Goal: Task Accomplishment & Management: Manage account settings

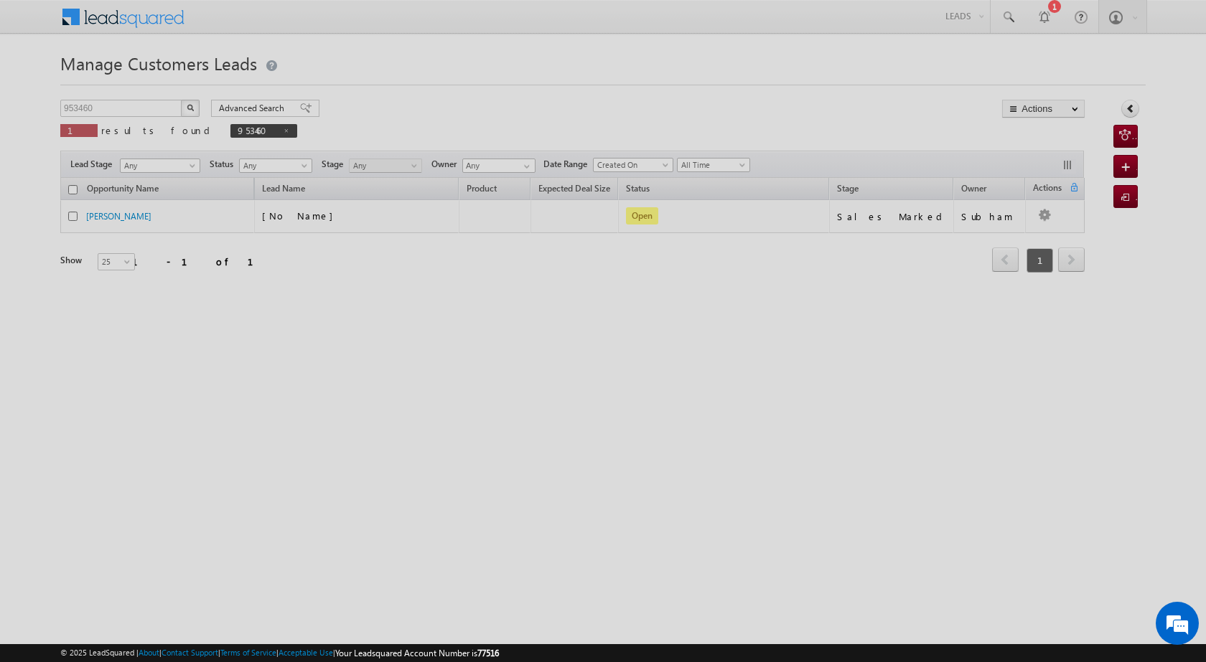
click at [204, 317] on div at bounding box center [603, 331] width 1206 height 662
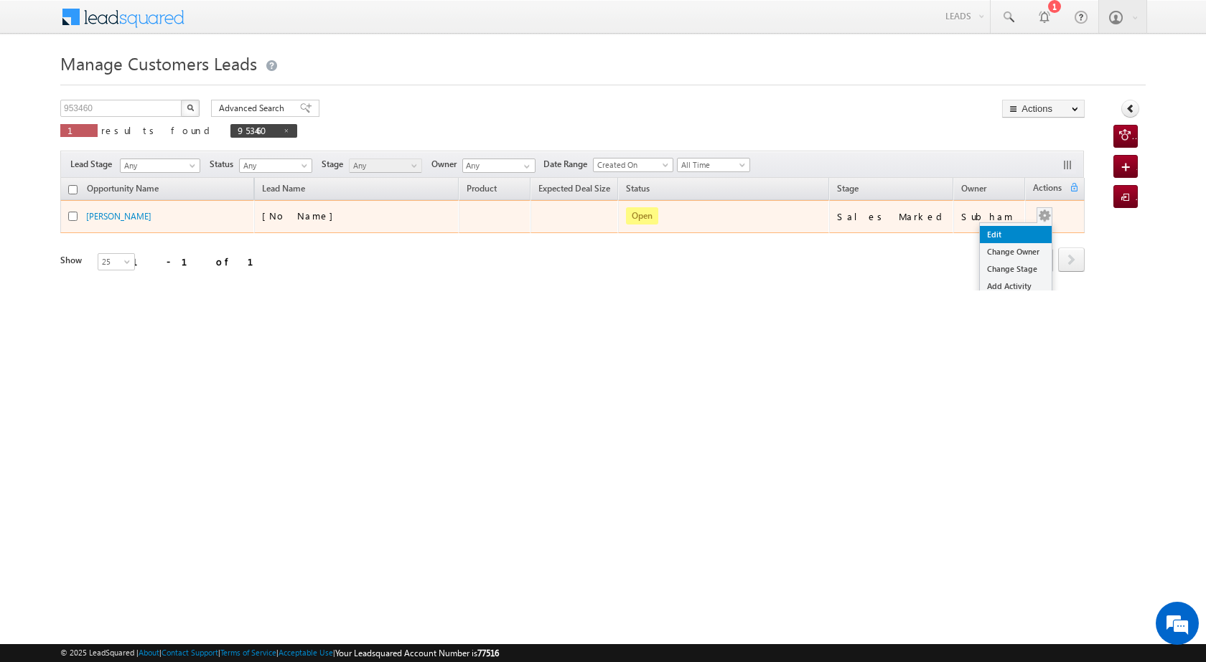
click at [1005, 235] on link "Edit" at bounding box center [1016, 234] width 72 height 17
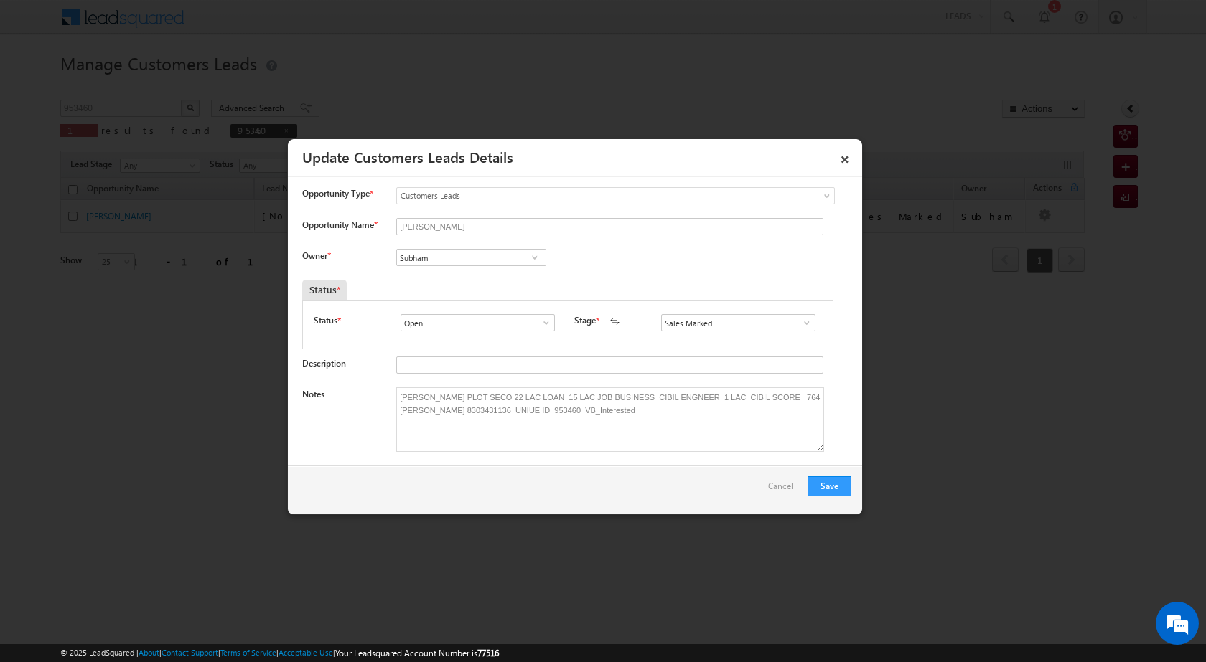
click at [530, 258] on span at bounding box center [535, 257] width 14 height 11
click at [452, 279] on link "Subham [EMAIL_ADDRESS][PERSON_NAME][DOMAIN_NAME]" at bounding box center [471, 279] width 150 height 27
click at [537, 257] on span at bounding box center [535, 257] width 14 height 11
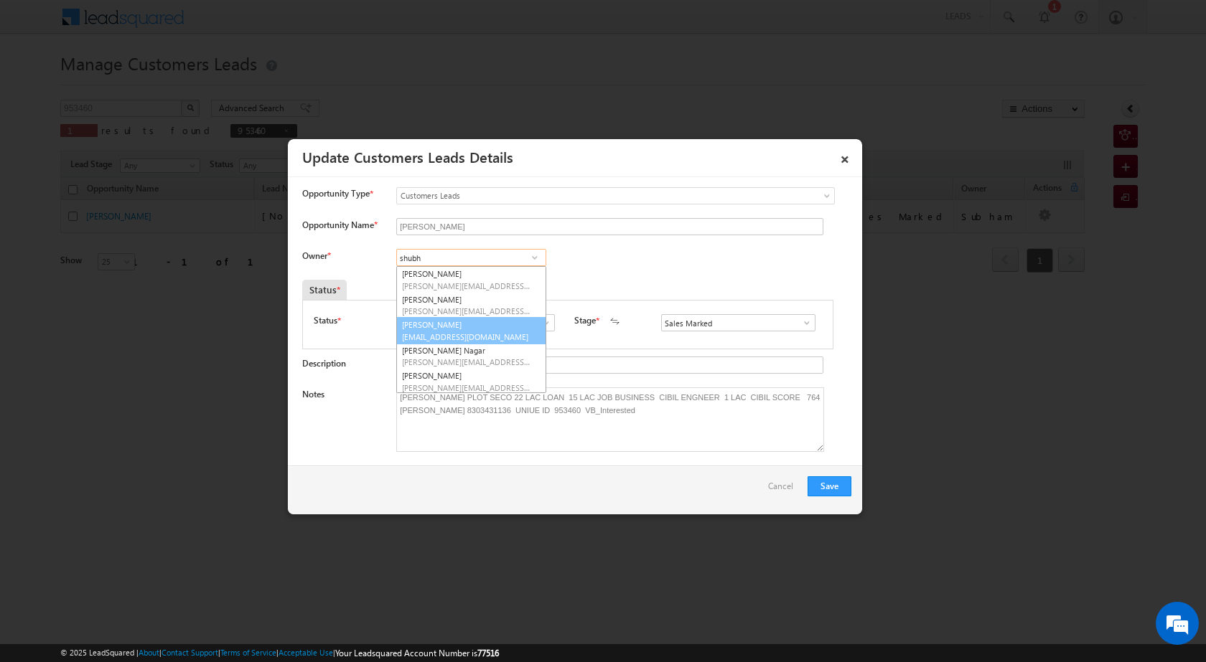
scroll to position [72, 0]
click at [500, 334] on link "[PERSON_NAME] [PERSON_NAME][EMAIL_ADDRESS][DOMAIN_NAME]" at bounding box center [471, 337] width 150 height 27
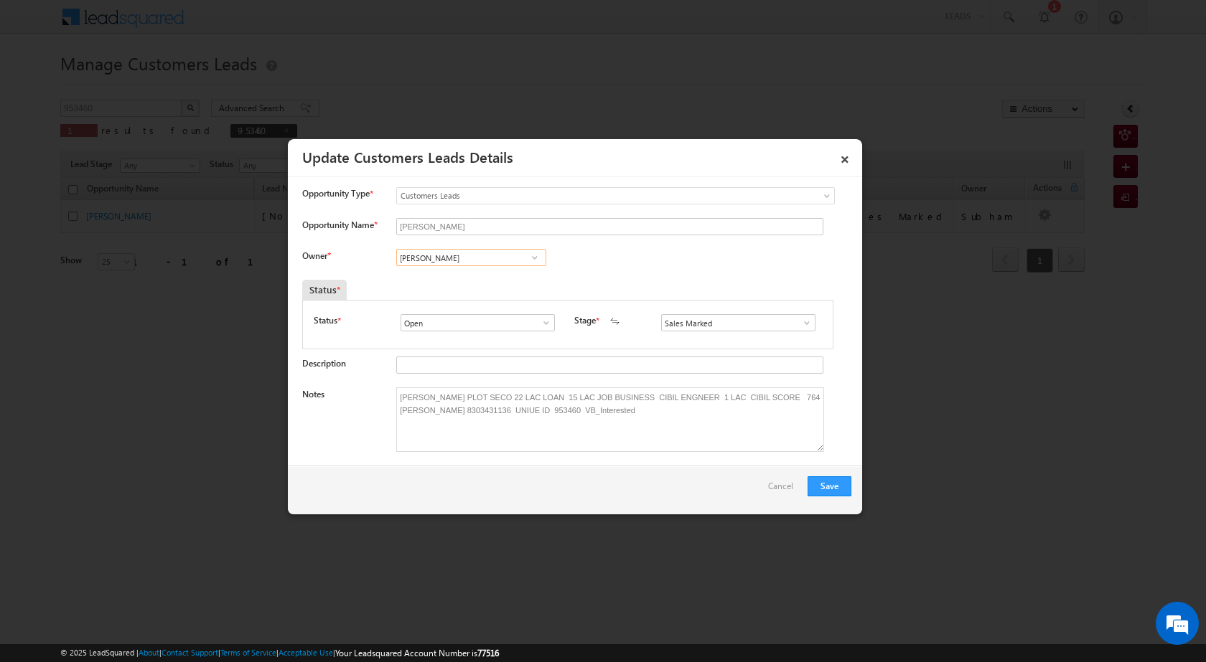
type input "[PERSON_NAME]"
click at [467, 254] on input "[PERSON_NAME]" at bounding box center [471, 257] width 150 height 17
click at [828, 480] on button "Save" at bounding box center [829, 487] width 44 height 20
